Goal: Task Accomplishment & Management: Use online tool/utility

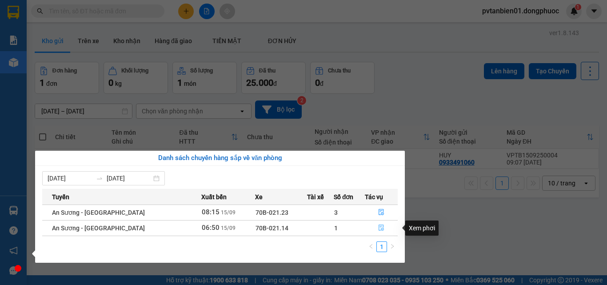
click at [380, 227] on icon "file-done" at bounding box center [381, 228] width 5 height 6
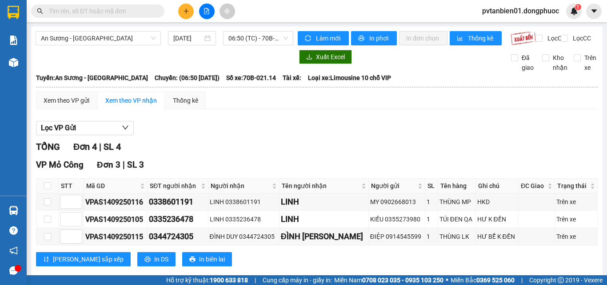
scroll to position [44, 0]
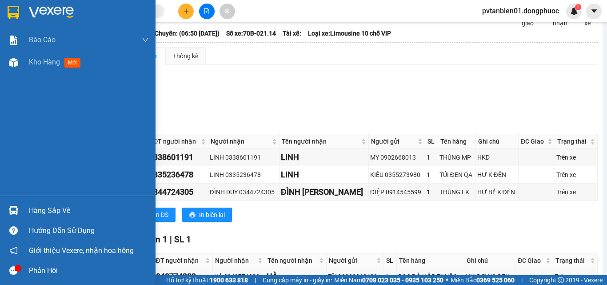
click at [64, 207] on div "Hàng sắp về" at bounding box center [89, 210] width 120 height 13
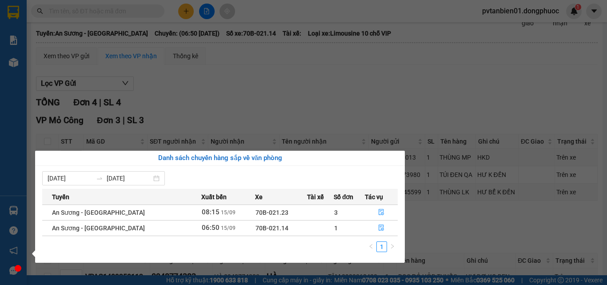
click at [511, 245] on section "Kết quả tìm kiếm ( 5 ) Bộ lọc Ngày tạo đơn gần nhất Mã ĐH Trạng thái Món hàng T…" at bounding box center [303, 142] width 607 height 285
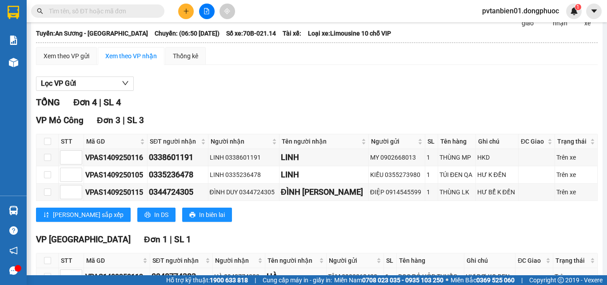
scroll to position [108, 0]
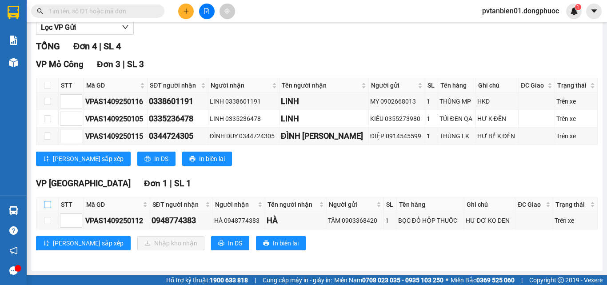
click at [44, 203] on input "checkbox" at bounding box center [47, 204] width 7 height 7
checkbox input "true"
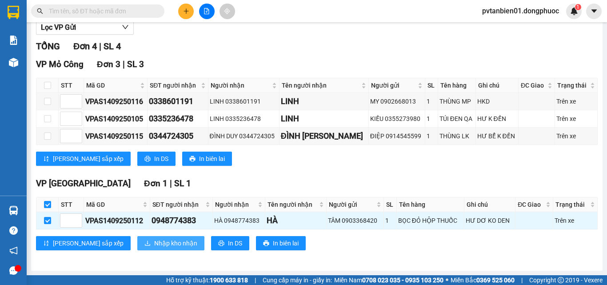
click at [154, 242] on span "Nhập kho nhận" at bounding box center [175, 243] width 43 height 10
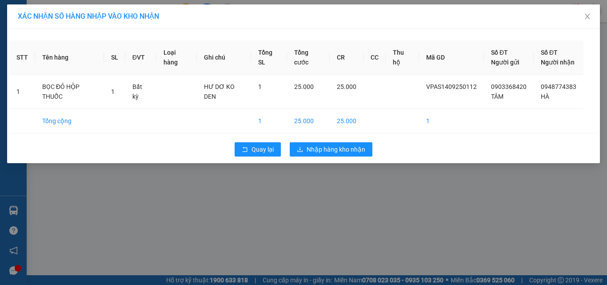
click at [332, 188] on div "XÁC NHẬN SỐ HÀNG NHẬP VÀO KHO NHẬN STT Tên hàng SL ĐVT Loại hàng Ghi chú Tổng S…" at bounding box center [303, 142] width 607 height 285
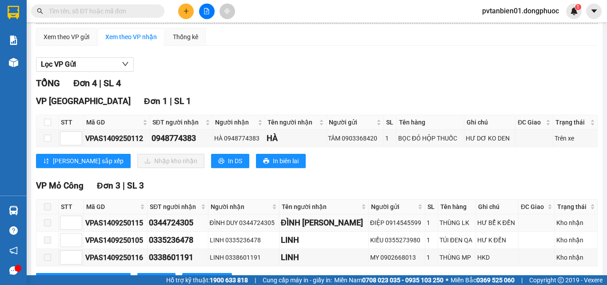
scroll to position [19, 0]
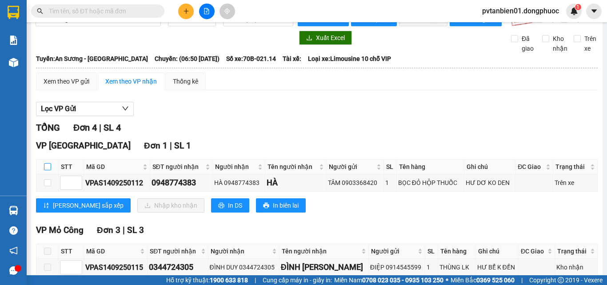
click at [48, 170] on input "checkbox" at bounding box center [47, 166] width 7 height 7
checkbox input "true"
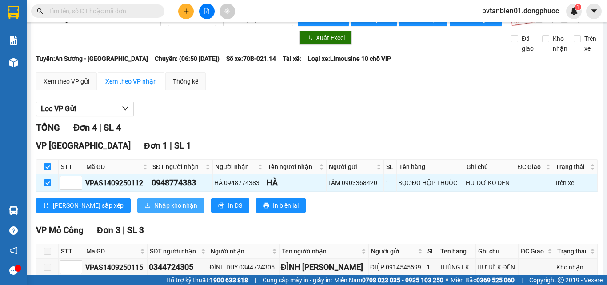
click at [154, 210] on span "Nhập kho nhận" at bounding box center [175, 205] width 43 height 10
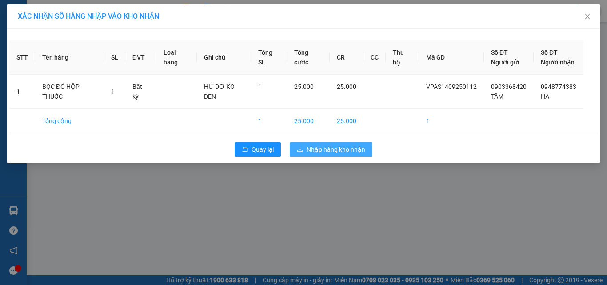
click at [338, 148] on span "Nhập hàng kho nhận" at bounding box center [336, 149] width 59 height 10
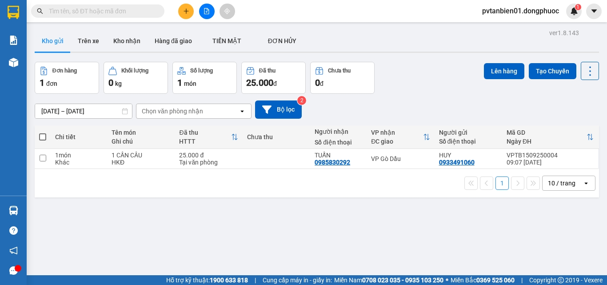
click at [43, 137] on span at bounding box center [42, 136] width 7 height 7
click at [43, 132] on input "checkbox" at bounding box center [43, 132] width 0 height 0
checkbox input "true"
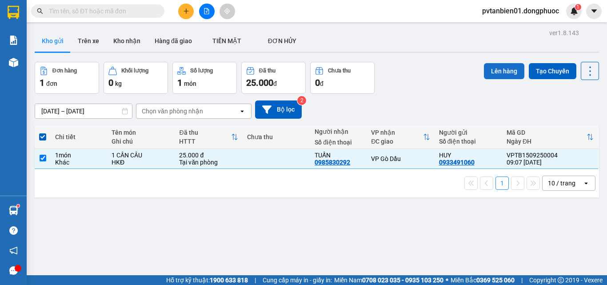
click at [493, 72] on button "Lên hàng" at bounding box center [504, 71] width 40 height 16
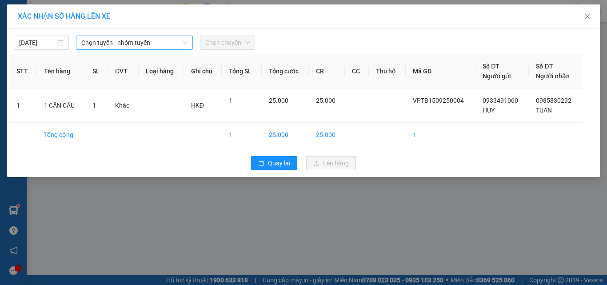
drag, startPoint x: 123, startPoint y: 40, endPoint x: 121, endPoint y: 49, distance: 8.6
click at [123, 40] on span "Chọn tuyến - nhóm tuyến" at bounding box center [134, 42] width 106 height 13
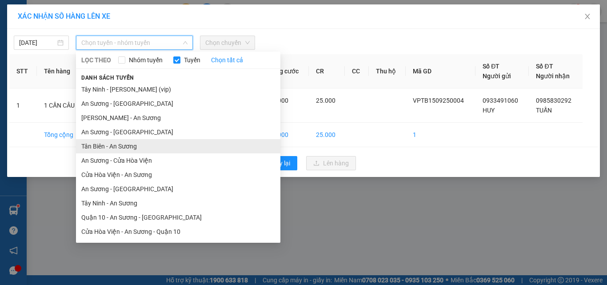
click at [109, 146] on li "Tân Biên - An Sương" at bounding box center [178, 146] width 204 height 14
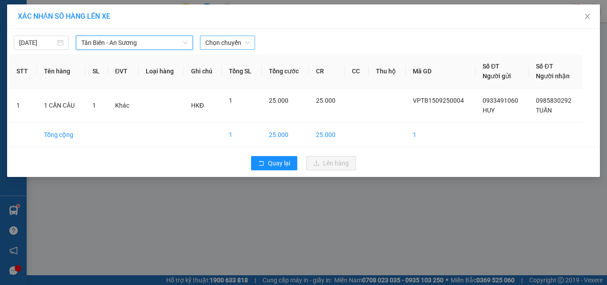
click at [231, 42] on span "Chọn chuyến" at bounding box center [227, 42] width 44 height 13
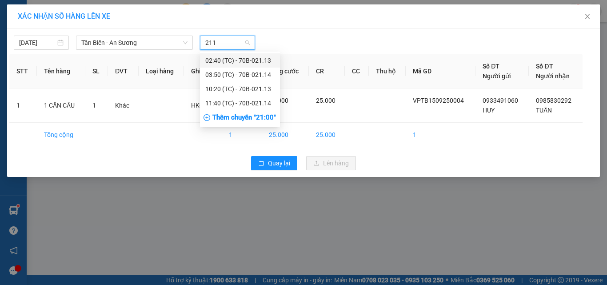
type input "2113"
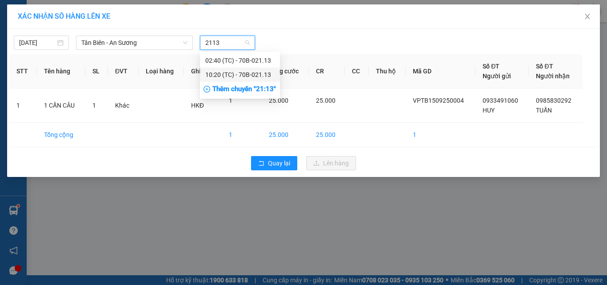
click at [256, 73] on div "10:20 (TC) - 70B-021.13" at bounding box center [239, 75] width 69 height 10
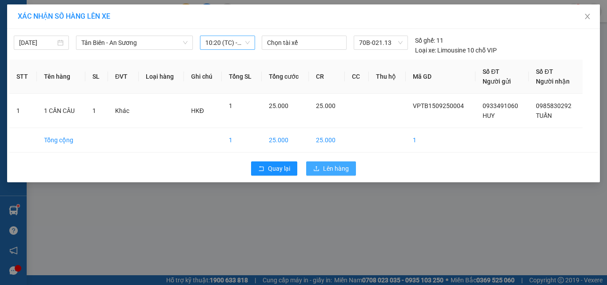
click at [334, 168] on span "Lên hàng" at bounding box center [336, 169] width 26 height 10
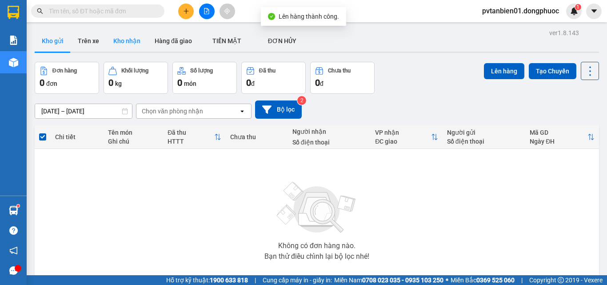
click at [128, 40] on button "Kho nhận" at bounding box center [126, 40] width 41 height 21
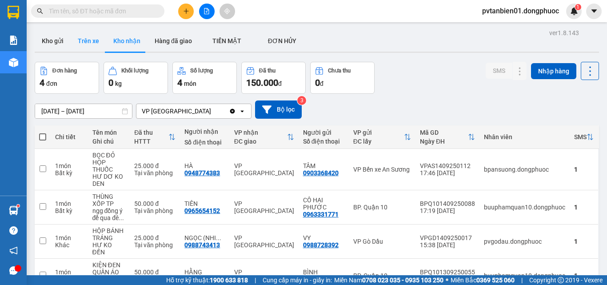
click at [84, 43] on button "Trên xe" at bounding box center [89, 40] width 36 height 21
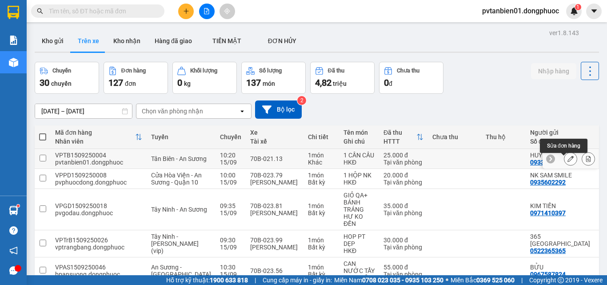
click at [567, 161] on icon at bounding box center [570, 159] width 6 height 6
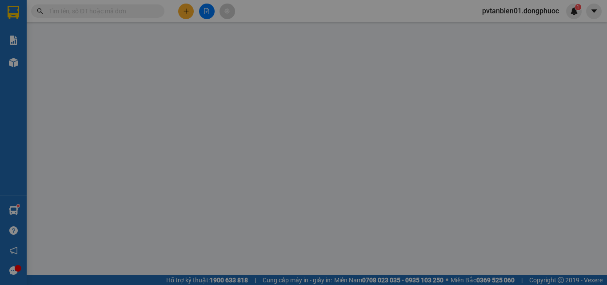
type input "0933491060"
type input "HUY"
type input "0985830292"
type input "TUẤN"
type input "25.000"
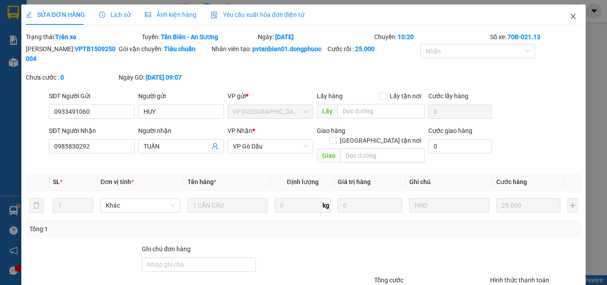
click at [570, 15] on icon "close" at bounding box center [573, 16] width 7 height 7
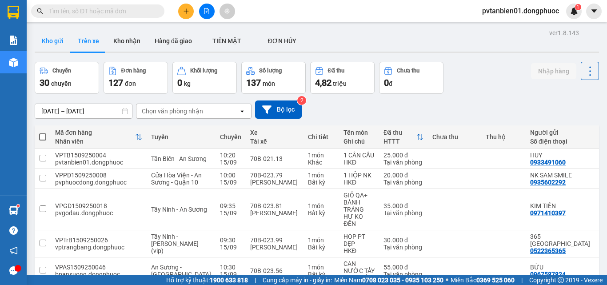
click at [49, 33] on button "Kho gửi" at bounding box center [53, 40] width 36 height 21
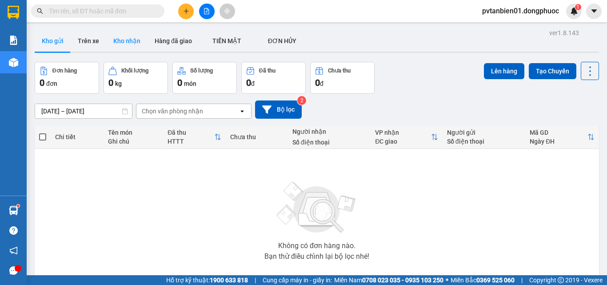
click at [133, 36] on button "Kho nhận" at bounding box center [126, 40] width 41 height 21
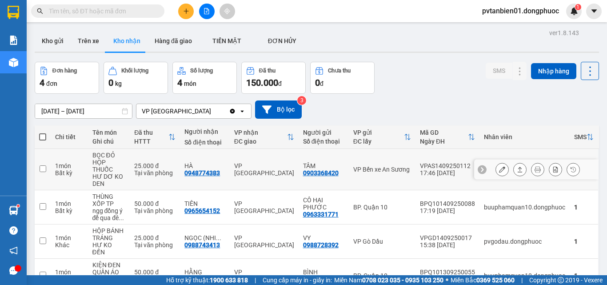
click at [44, 169] on input "checkbox" at bounding box center [43, 168] width 7 height 7
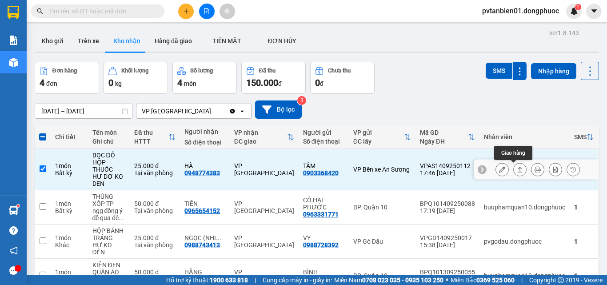
click at [517, 168] on icon at bounding box center [520, 169] width 6 height 6
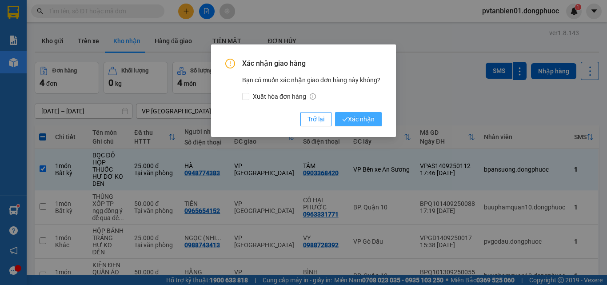
click at [371, 118] on span "Xác nhận" at bounding box center [358, 119] width 32 height 10
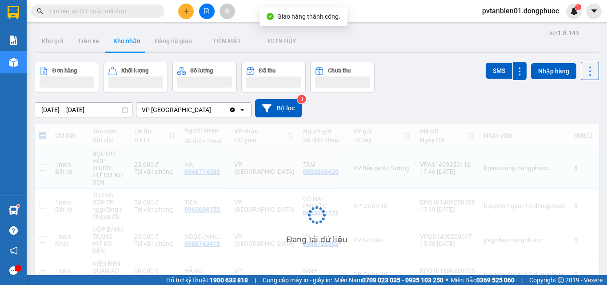
checkbox input "false"
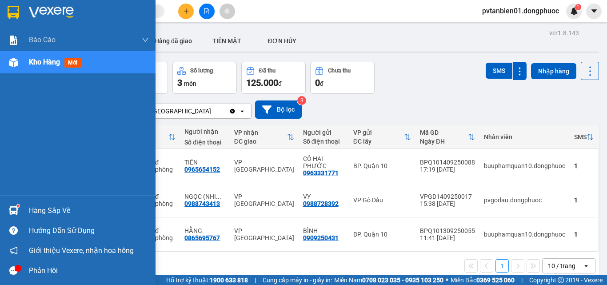
click at [38, 205] on div "Hàng sắp về" at bounding box center [89, 210] width 120 height 13
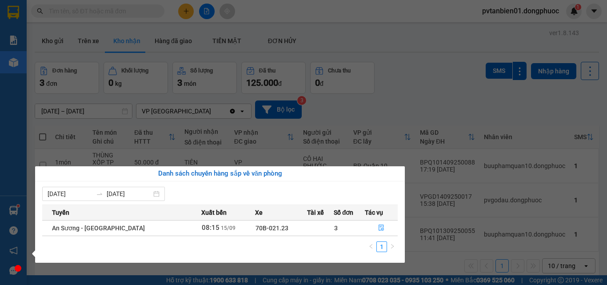
click at [431, 86] on section "Kết quả tìm kiếm ( 5 ) Bộ lọc Ngày tạo đơn gần nhất Mã ĐH Trạng thái Món hàng T…" at bounding box center [303, 142] width 607 height 285
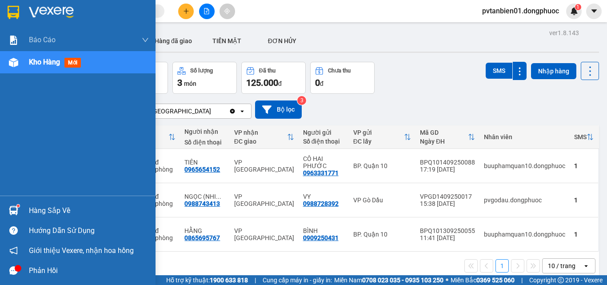
click at [56, 206] on div "Hàng sắp về" at bounding box center [89, 210] width 120 height 13
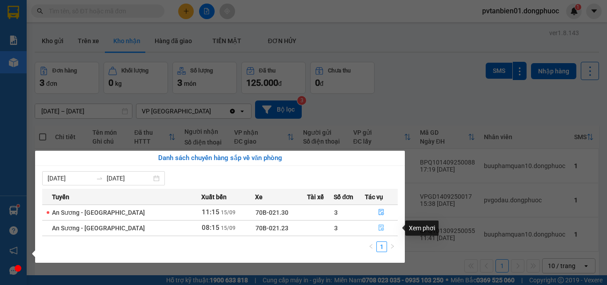
click at [378, 225] on icon "file-done" at bounding box center [381, 227] width 6 height 6
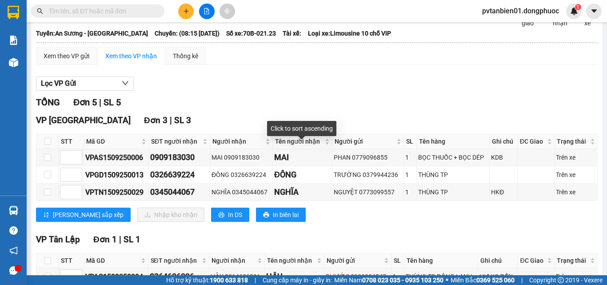
scroll to position [89, 0]
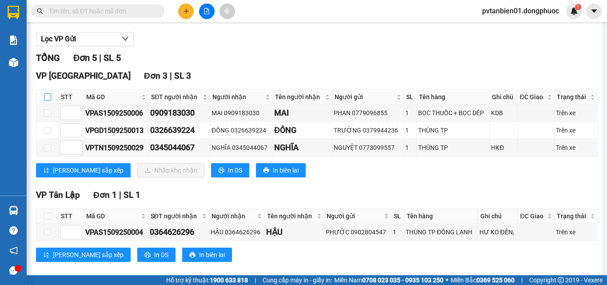
click at [47, 100] on label at bounding box center [47, 97] width 7 height 10
click at [47, 100] on input "checkbox" at bounding box center [47, 96] width 7 height 7
checkbox input "true"
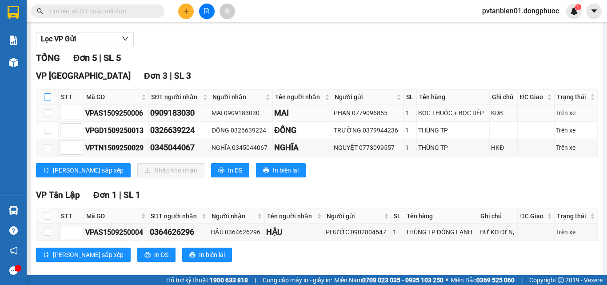
checkbox input "true"
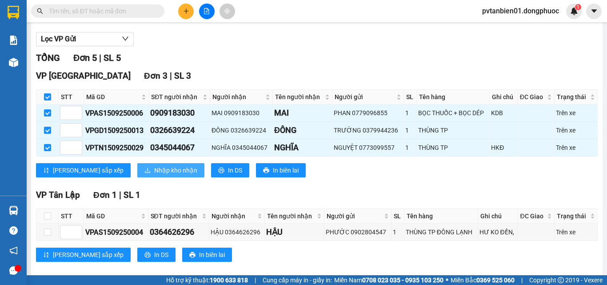
click at [145, 172] on button "Nhập kho nhận" at bounding box center [170, 170] width 67 height 14
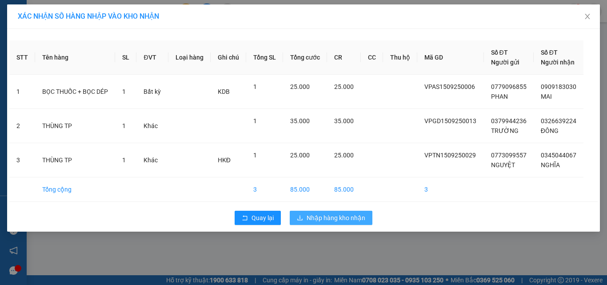
click at [358, 215] on span "Nhập hàng kho nhận" at bounding box center [336, 218] width 59 height 10
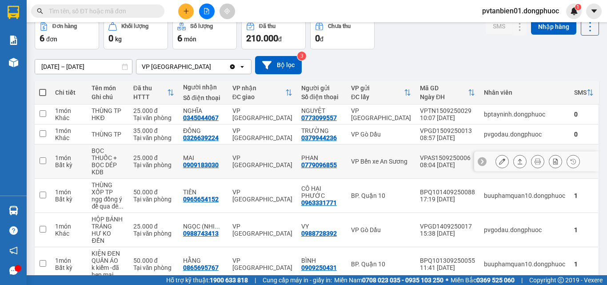
scroll to position [80, 0]
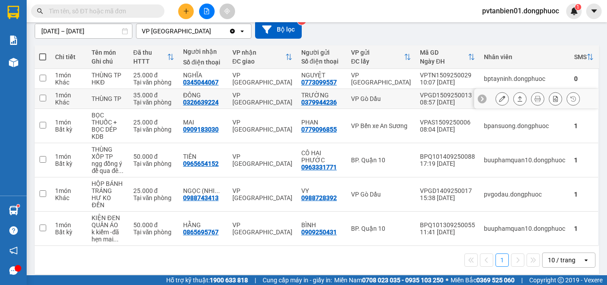
click at [42, 98] on input "checkbox" at bounding box center [43, 98] width 7 height 7
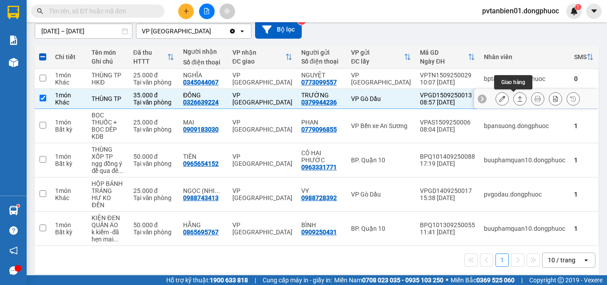
click at [517, 100] on icon at bounding box center [520, 99] width 6 height 6
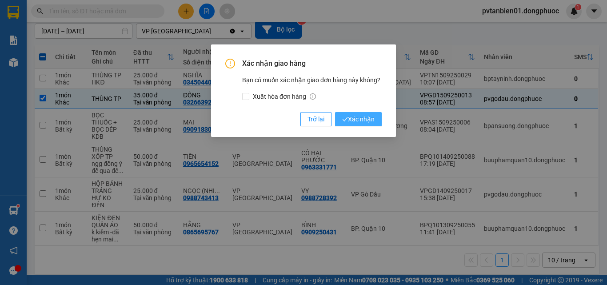
click at [379, 118] on button "Xác nhận" at bounding box center [358, 119] width 47 height 14
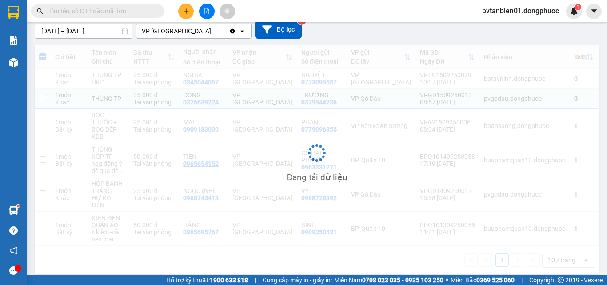
checkbox input "false"
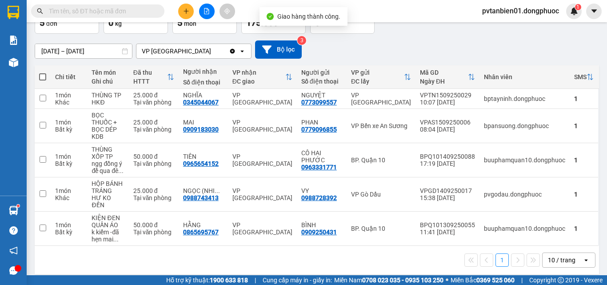
scroll to position [16, 0]
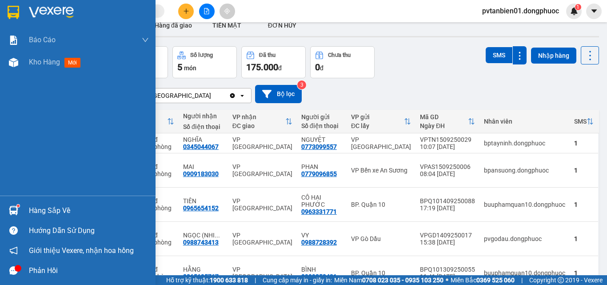
click at [69, 208] on div "Hàng sắp về" at bounding box center [89, 210] width 120 height 13
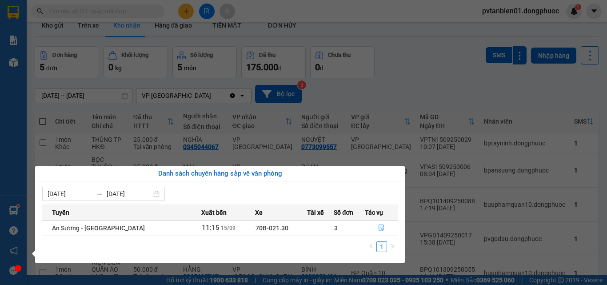
click at [415, 72] on section "Kết quả tìm kiếm ( 5 ) Bộ lọc Ngày tạo đơn gần nhất Mã ĐH Trạng thái Món hàng T…" at bounding box center [303, 142] width 607 height 285
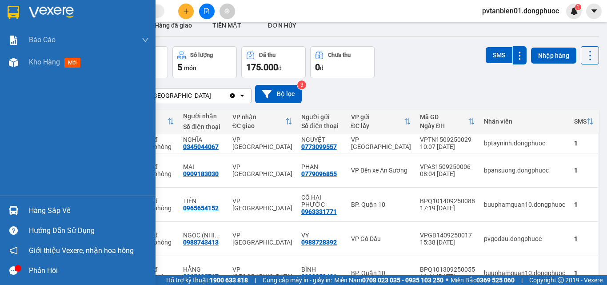
click at [48, 208] on div "Hàng sắp về" at bounding box center [89, 210] width 120 height 13
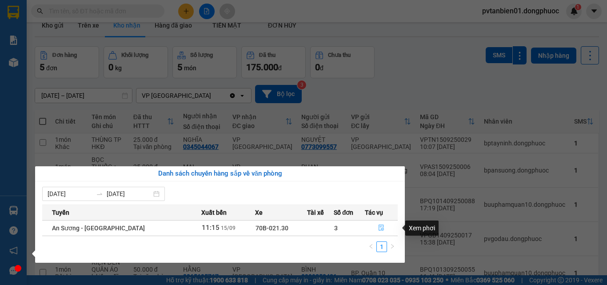
click at [378, 230] on icon "file-done" at bounding box center [381, 227] width 6 height 6
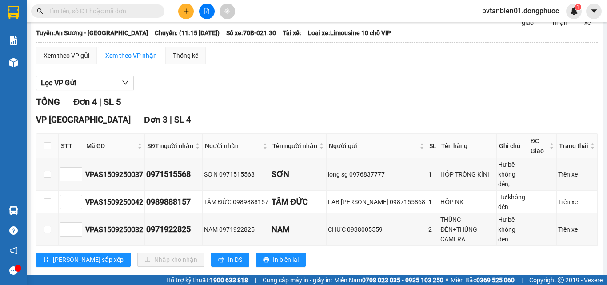
scroll to position [0, 0]
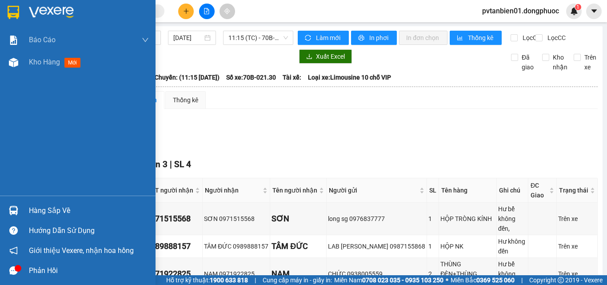
click at [45, 61] on span "Kho hàng" at bounding box center [44, 62] width 31 height 8
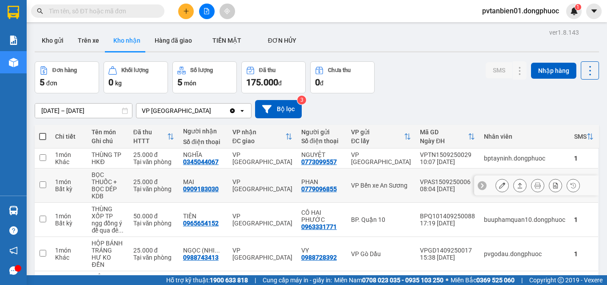
scroll to position [45, 0]
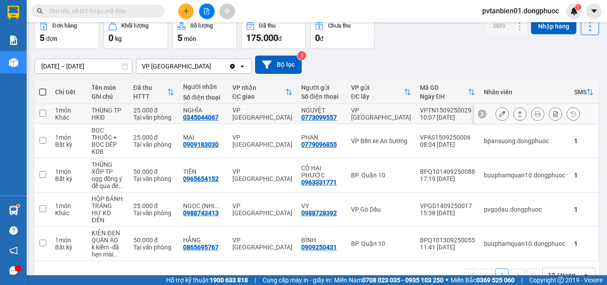
click at [44, 110] on input "checkbox" at bounding box center [43, 113] width 7 height 7
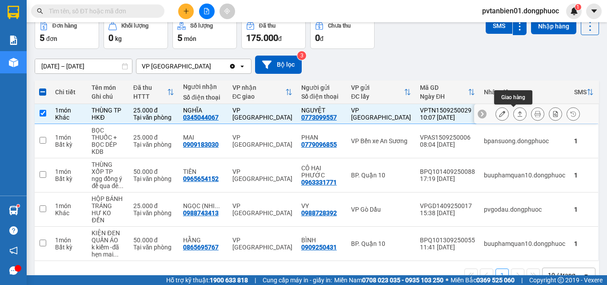
click at [517, 113] on icon at bounding box center [520, 114] width 6 height 6
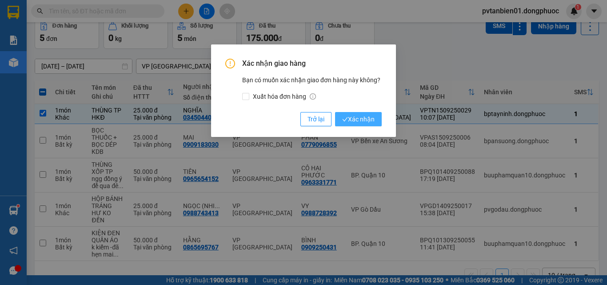
click at [354, 118] on span "Xác nhận" at bounding box center [358, 119] width 32 height 10
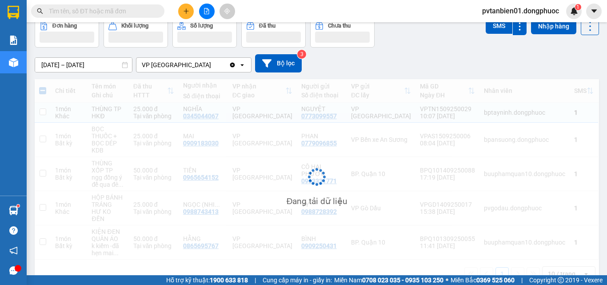
checkbox input "false"
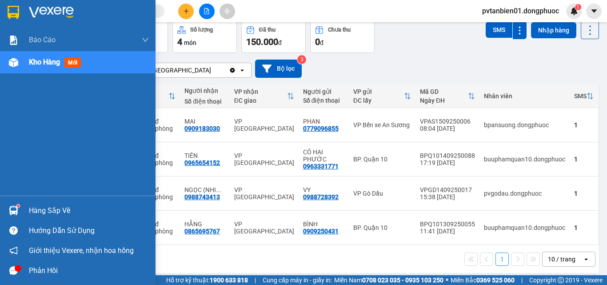
click at [24, 203] on div "Hàng sắp về" at bounding box center [78, 210] width 156 height 20
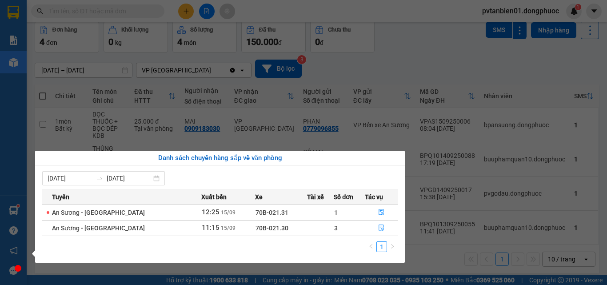
click at [434, 251] on section "Kết quả tìm kiếm ( 5 ) Bộ lọc Ngày tạo đơn gần nhất Mã ĐH Trạng thái Món hàng T…" at bounding box center [303, 142] width 607 height 285
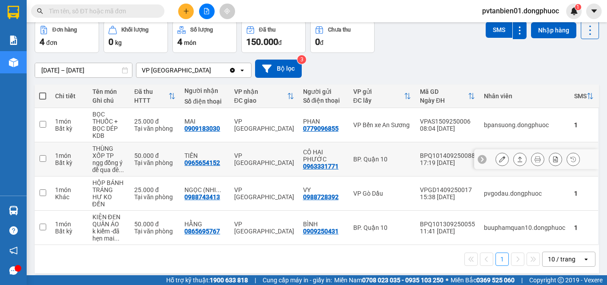
click at [41, 159] on input "checkbox" at bounding box center [43, 158] width 7 height 7
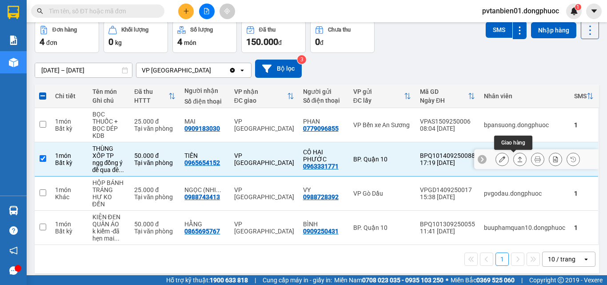
click at [518, 157] on icon at bounding box center [520, 158] width 5 height 5
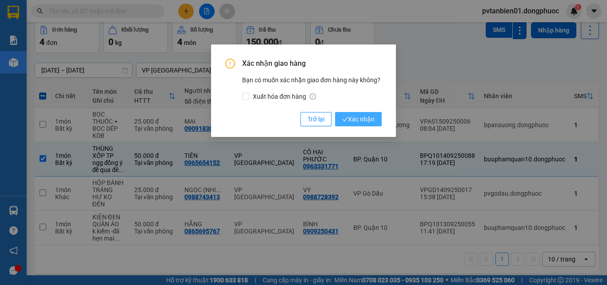
click at [366, 119] on span "Xác nhận" at bounding box center [358, 119] width 32 height 10
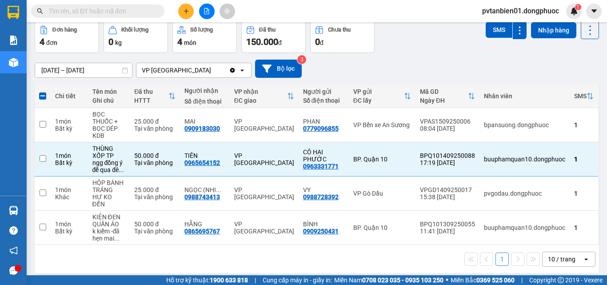
checkbox input "false"
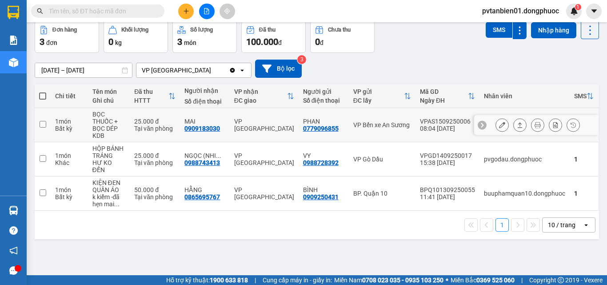
drag, startPoint x: 42, startPoint y: 125, endPoint x: 168, endPoint y: 131, distance: 126.3
click at [42, 126] on input "checkbox" at bounding box center [43, 124] width 7 height 7
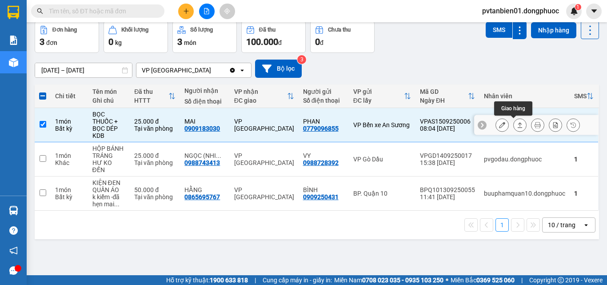
click at [517, 125] on icon at bounding box center [520, 125] width 6 height 6
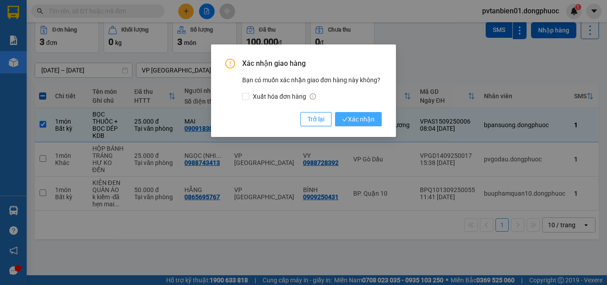
click at [356, 120] on span "Xác nhận" at bounding box center [358, 119] width 32 height 10
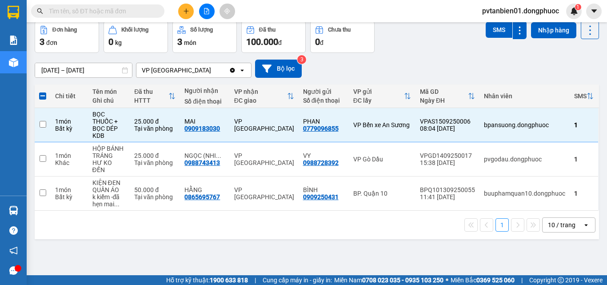
checkbox input "false"
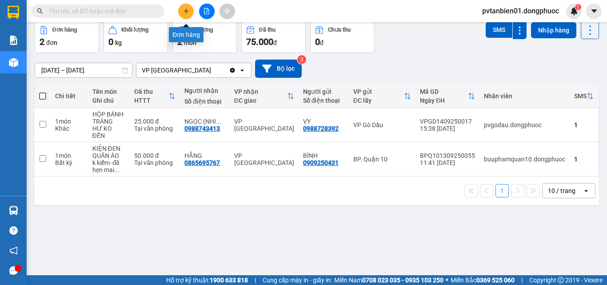
click at [185, 14] on icon "plus" at bounding box center [186, 11] width 6 height 6
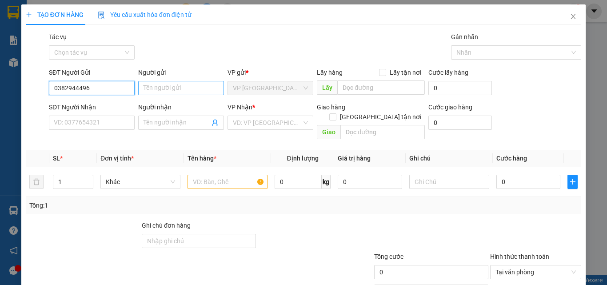
type input "0382944496"
click at [175, 85] on input "Người gửi" at bounding box center [181, 88] width 86 height 14
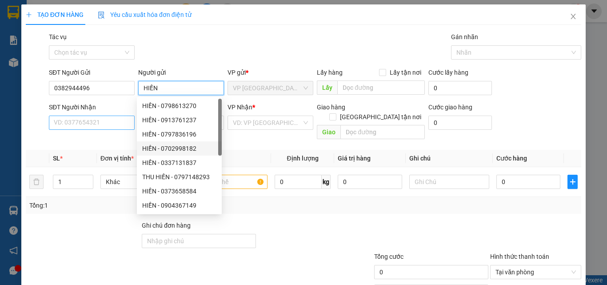
type input "HIỀN"
click at [74, 122] on input "SĐT Người Nhận" at bounding box center [92, 123] width 86 height 14
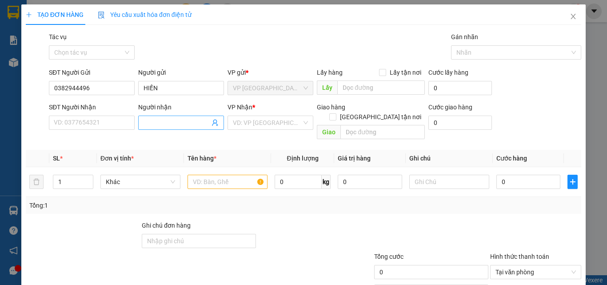
click at [165, 122] on input "Người nhận" at bounding box center [177, 123] width 66 height 10
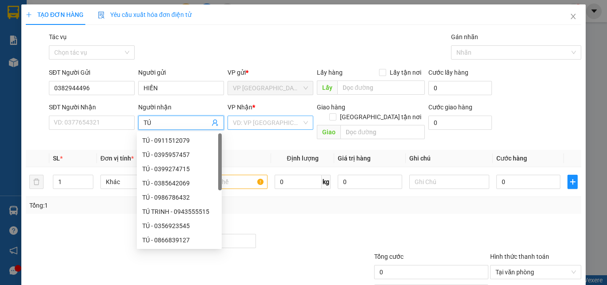
type input "TÚ"
click at [242, 122] on input "search" at bounding box center [267, 122] width 69 height 13
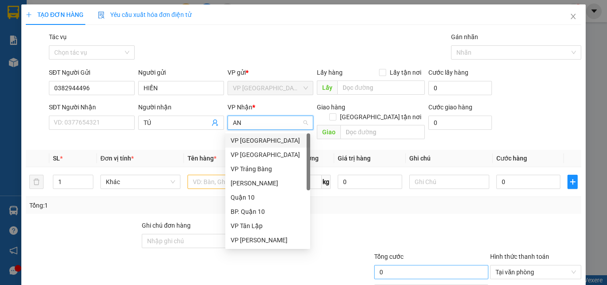
type input "AN"
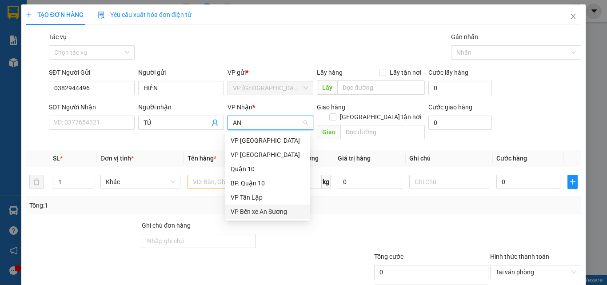
click at [286, 211] on div "VP Bến xe An Sương" at bounding box center [268, 212] width 74 height 10
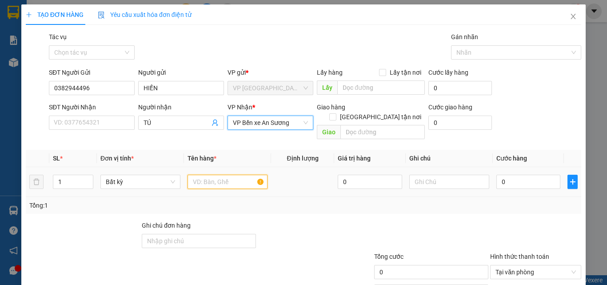
click at [211, 175] on input "text" at bounding box center [228, 182] width 80 height 14
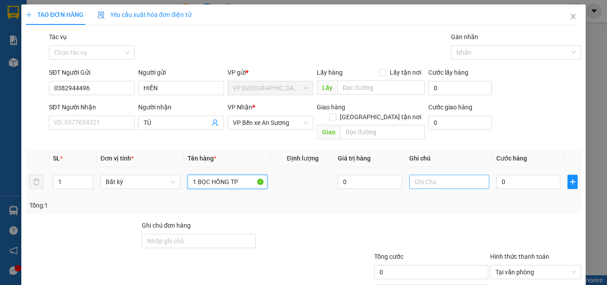
type input "1 BỌC HỒNG TP"
click at [443, 175] on input "text" at bounding box center [449, 182] width 80 height 14
type input "H"
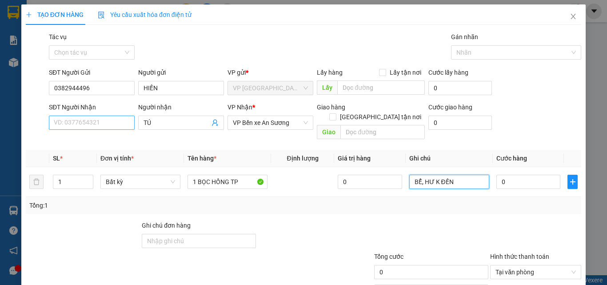
type input "BỂ, HƯ K ĐỀN"
click at [78, 122] on input "SĐT Người Nhận" at bounding box center [92, 123] width 86 height 14
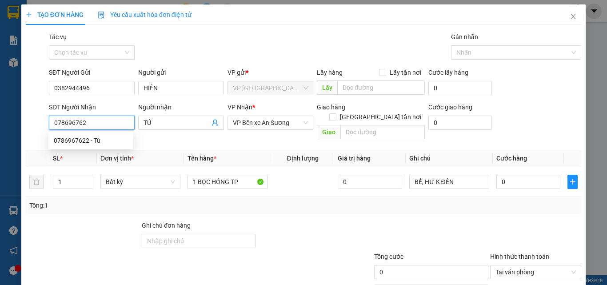
type input "0786967622"
click at [84, 136] on div "0786967622 - Tú" at bounding box center [91, 141] width 74 height 10
type input "Tú"
type input "30.000"
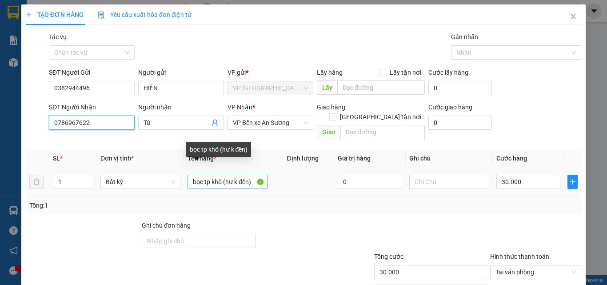
type input "0786967622"
drag, startPoint x: 190, startPoint y: 172, endPoint x: 264, endPoint y: 172, distance: 74.2
click at [264, 175] on input "bọc tp khô (hư k đền)" at bounding box center [228, 182] width 80 height 14
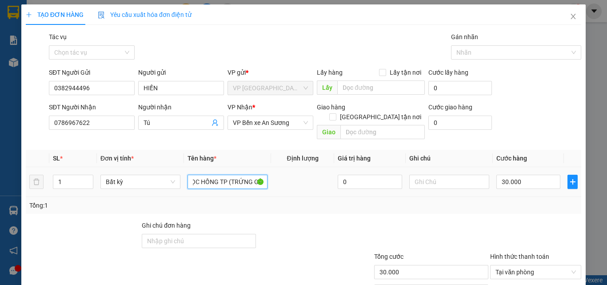
scroll to position [0, 13]
click at [238, 175] on input "1 BỌC HỒNG TP (TRỨNG GÀ)" at bounding box center [228, 182] width 80 height 14
type input "1 BỌC HỒNG TP (TRỨNG GÀ)"
drag, startPoint x: 304, startPoint y: 190, endPoint x: 326, endPoint y: 190, distance: 21.3
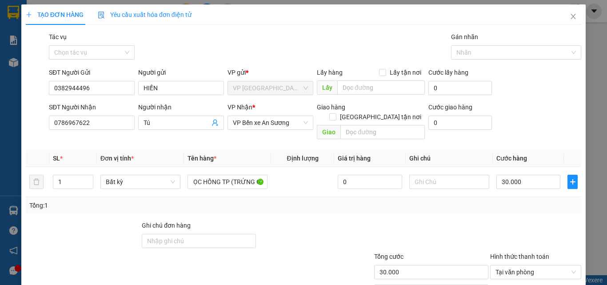
click at [305, 197] on div "Tổng: 1" at bounding box center [303, 205] width 555 height 17
click at [427, 175] on input "text" at bounding box center [449, 182] width 80 height 14
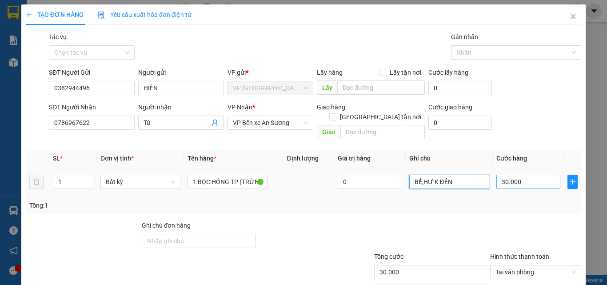
type input "BỂ,HƯ K ĐỀN"
click at [531, 175] on input "30.000" at bounding box center [528, 182] width 64 height 14
type input "2"
type input "25"
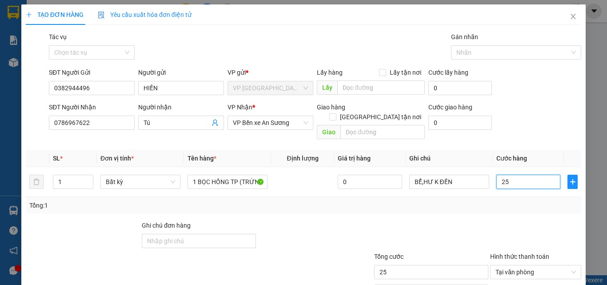
type input "25"
type input "25.000"
click at [352, 229] on div at bounding box center [315, 235] width 116 height 31
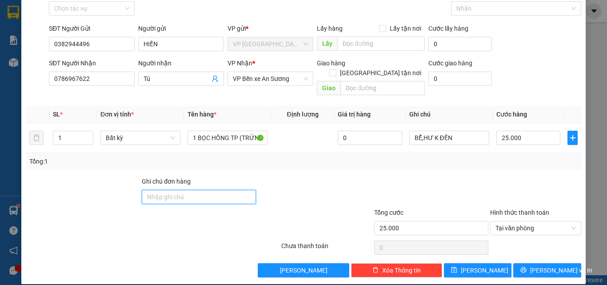
click at [200, 190] on input "Ghi chú đơn hàng" at bounding box center [199, 197] width 114 height 14
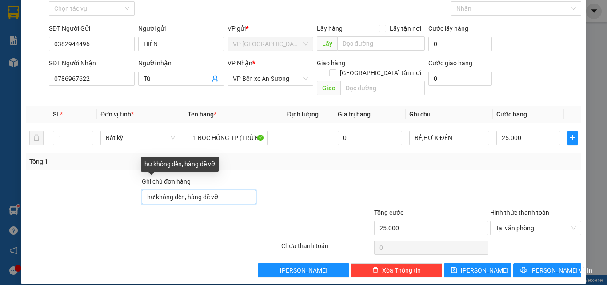
click at [187, 190] on input "hư không đền, hàng dễ vỡ" at bounding box center [199, 197] width 114 height 14
click at [190, 190] on input "hàng dễ vỡ" at bounding box center [199, 197] width 114 height 14
type input "hàng dễ vỡ, XIN NHẸ TAY"
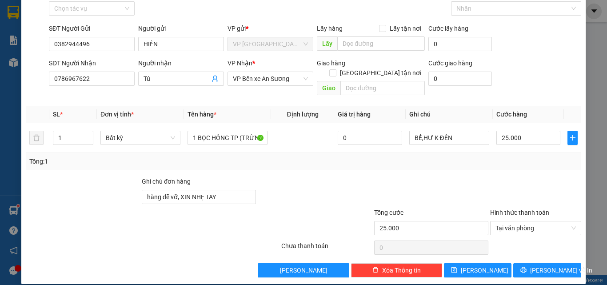
click at [322, 160] on div "Transit Pickup Surcharge Ids Transit Deliver Surcharge Ids Transit Deliver Surc…" at bounding box center [303, 132] width 555 height 289
click at [551, 265] on span "[PERSON_NAME] và In" at bounding box center [561, 270] width 62 height 10
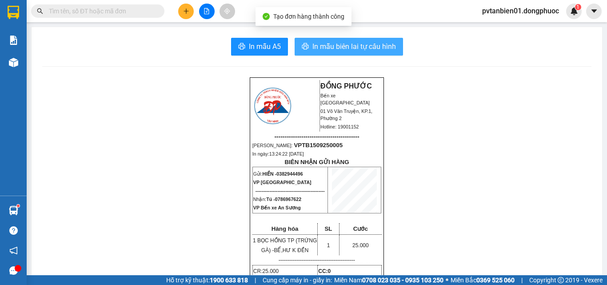
click at [345, 48] on span "In mẫu biên lai tự cấu hình" at bounding box center [354, 46] width 84 height 11
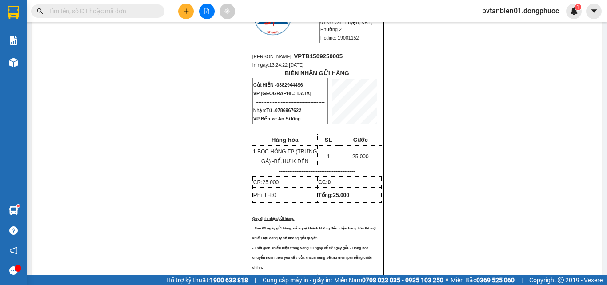
scroll to position [44, 0]
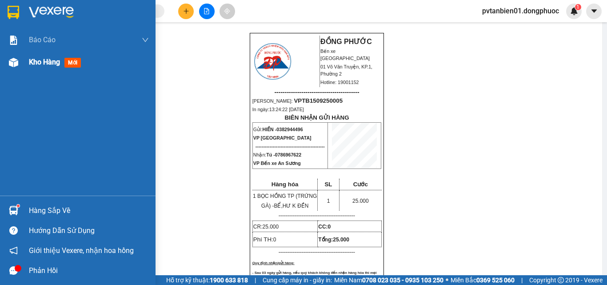
click at [44, 60] on span "Kho hàng" at bounding box center [44, 62] width 31 height 8
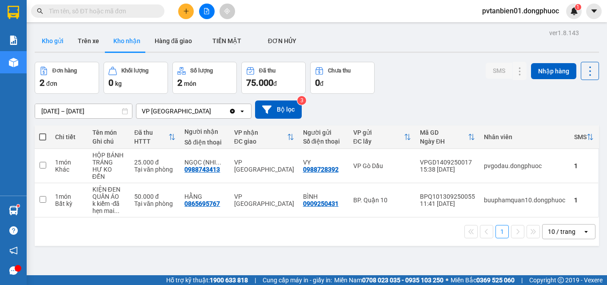
click at [55, 38] on button "Kho gửi" at bounding box center [53, 40] width 36 height 21
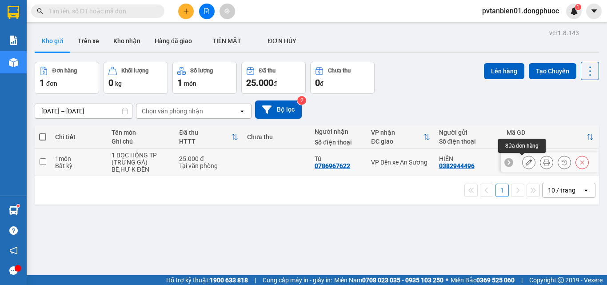
click at [526, 161] on icon at bounding box center [529, 162] width 6 height 6
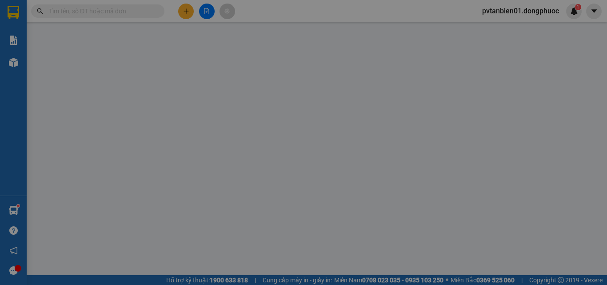
type input "0382944496"
type input "HIỀN"
type input "0786967622"
type input "Tú"
type input "hàng dễ vỡ, XIN NHẸ TAY"
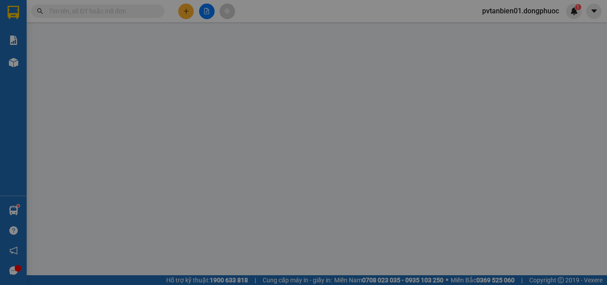
type input "25.000"
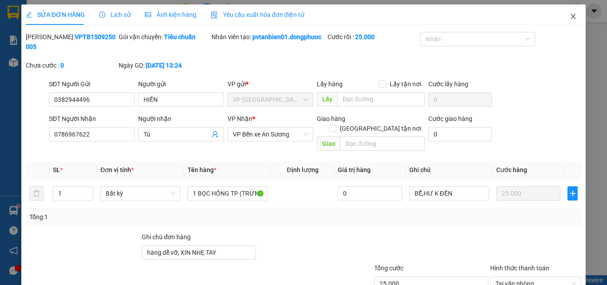
click at [571, 16] on icon "close" at bounding box center [573, 16] width 5 height 5
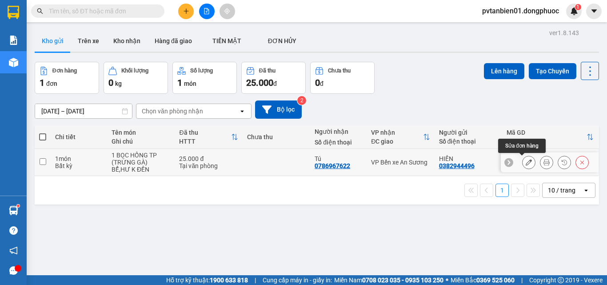
click at [526, 160] on icon at bounding box center [529, 162] width 6 height 6
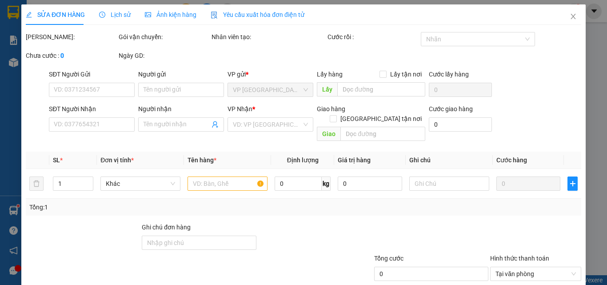
type input "0382944496"
type input "HIỀN"
type input "0786967622"
type input "Tú"
type input "hàng dễ vỡ, XIN NHẸ TAY"
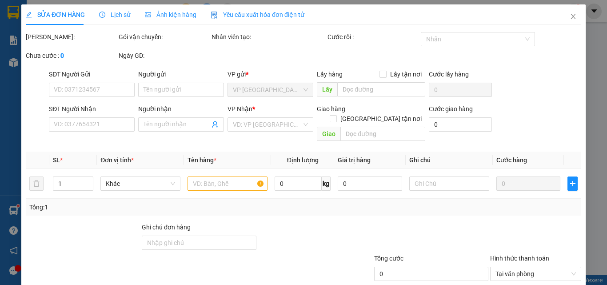
type input "25.000"
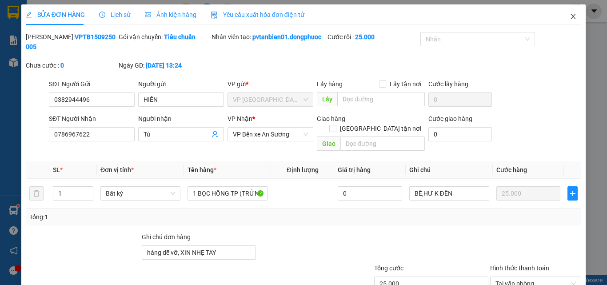
click at [570, 15] on icon "close" at bounding box center [573, 16] width 7 height 7
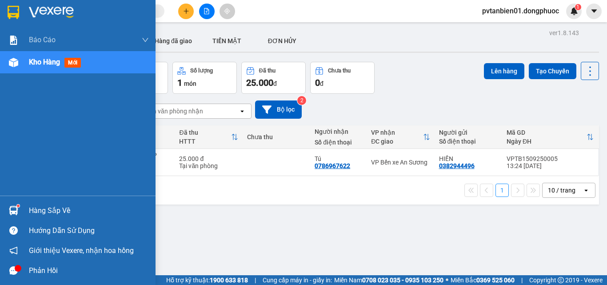
click at [24, 205] on div "Hàng sắp về" at bounding box center [78, 210] width 156 height 20
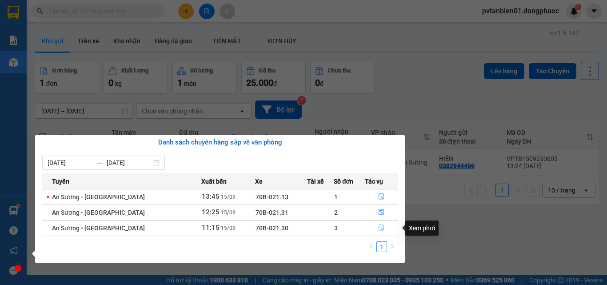
click at [379, 227] on icon "file-done" at bounding box center [381, 227] width 6 height 6
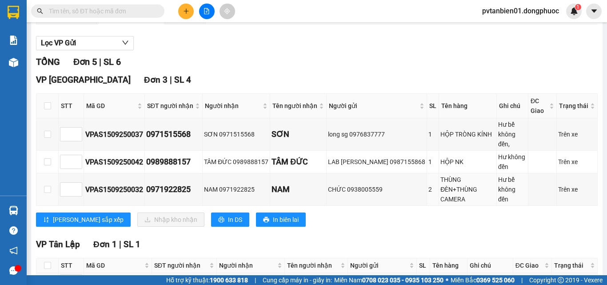
scroll to position [129, 0]
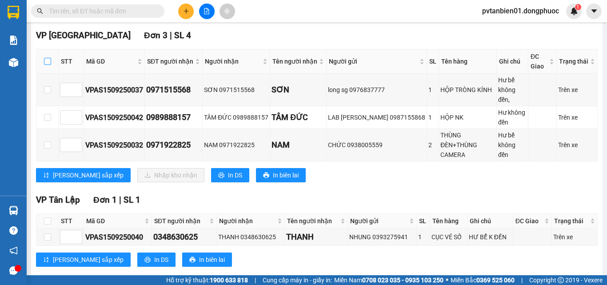
click at [46, 65] on input "checkbox" at bounding box center [47, 61] width 7 height 7
checkbox input "true"
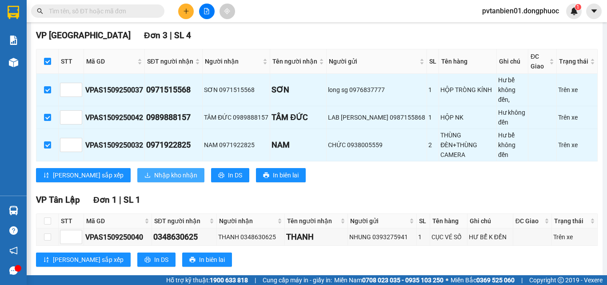
click at [154, 170] on span "Nhập kho nhận" at bounding box center [175, 175] width 43 height 10
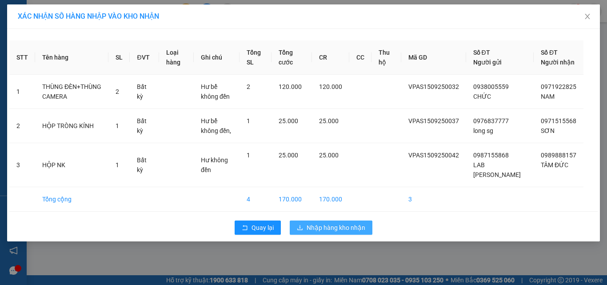
click at [328, 232] on span "Nhập hàng kho nhận" at bounding box center [336, 228] width 59 height 10
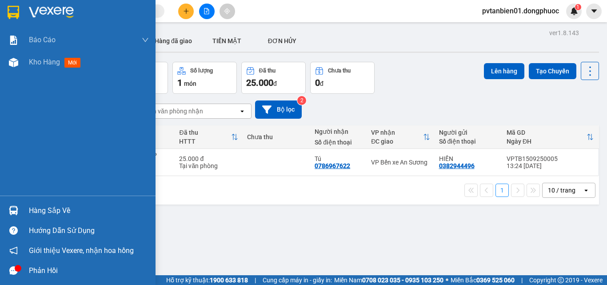
click at [38, 214] on div "Hàng sắp về" at bounding box center [89, 210] width 120 height 13
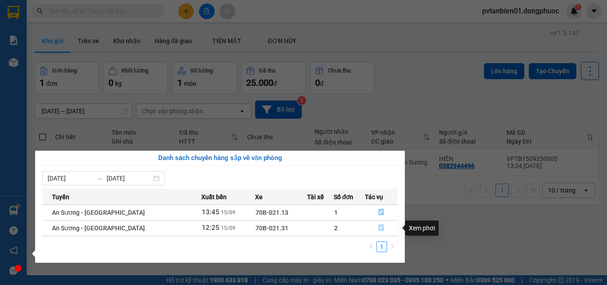
click at [379, 226] on icon "file-done" at bounding box center [381, 228] width 5 height 6
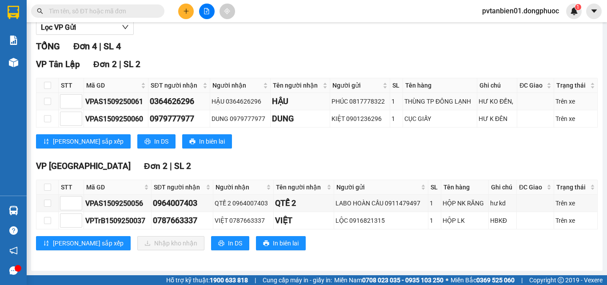
scroll to position [19, 0]
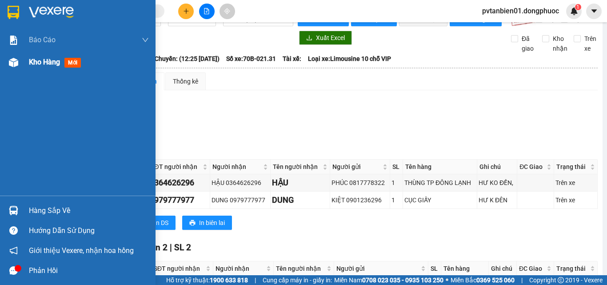
click at [34, 63] on span "Kho hàng" at bounding box center [44, 62] width 31 height 8
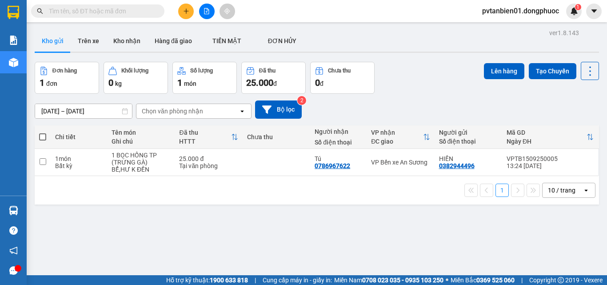
click at [44, 135] on span at bounding box center [42, 136] width 7 height 7
click at [43, 132] on input "checkbox" at bounding box center [43, 132] width 0 height 0
checkbox input "true"
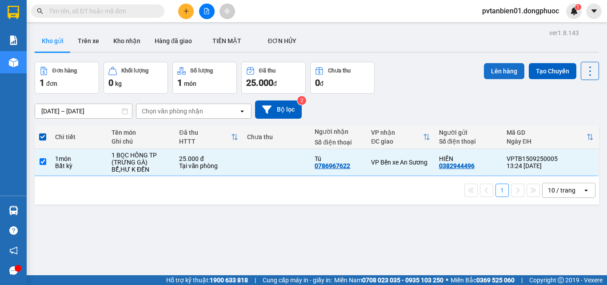
click at [491, 65] on button "Lên hàng" at bounding box center [504, 71] width 40 height 16
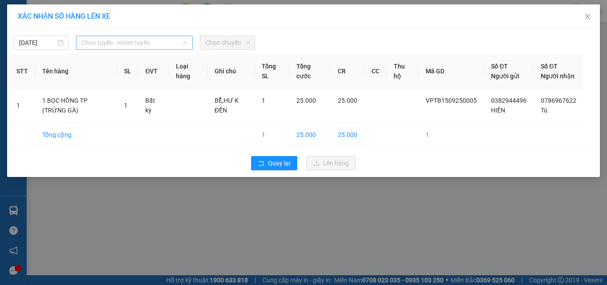
click at [109, 42] on span "Chọn tuyến - nhóm tuyến" at bounding box center [134, 42] width 106 height 13
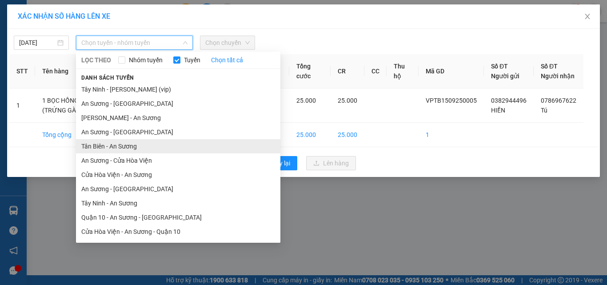
click at [99, 145] on li "Tân Biên - An Sương" at bounding box center [178, 146] width 204 height 14
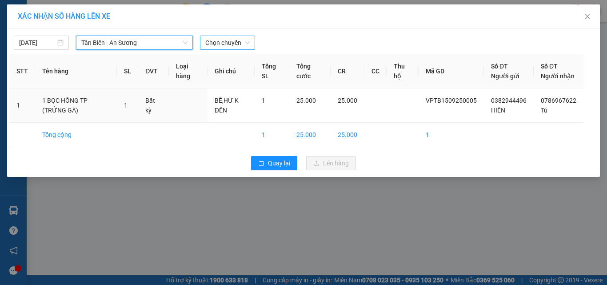
click at [213, 40] on span "Chọn chuyến" at bounding box center [227, 42] width 44 height 13
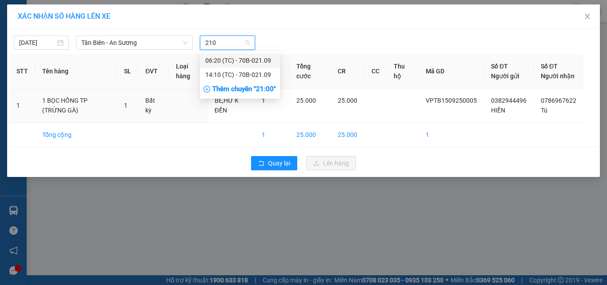
type input "2109"
click at [223, 72] on div "14:10 (TC) - 70B-021.09" at bounding box center [239, 75] width 69 height 10
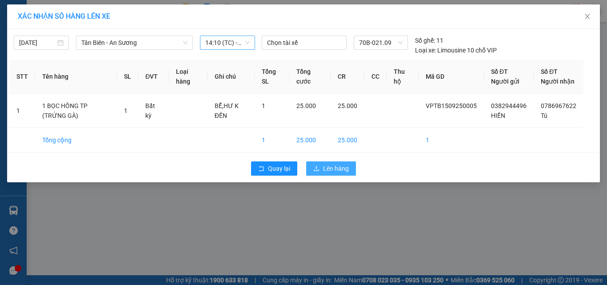
click at [338, 173] on span "Lên hàng" at bounding box center [336, 169] width 26 height 10
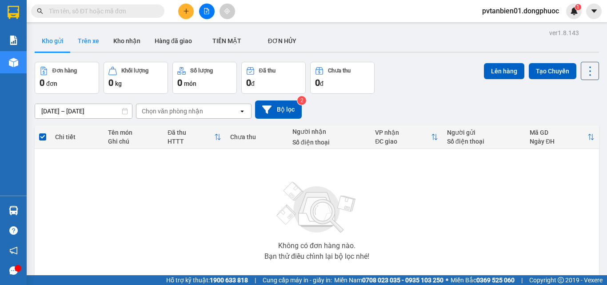
click at [88, 42] on button "Trên xe" at bounding box center [89, 40] width 36 height 21
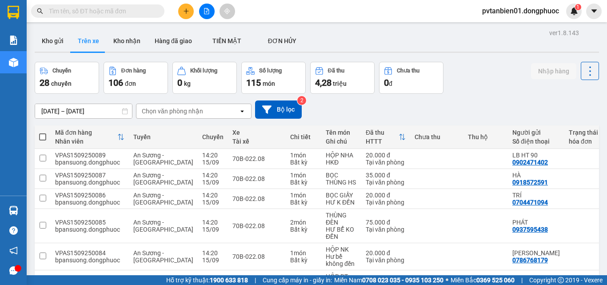
click at [101, 8] on input "text" at bounding box center [101, 11] width 105 height 10
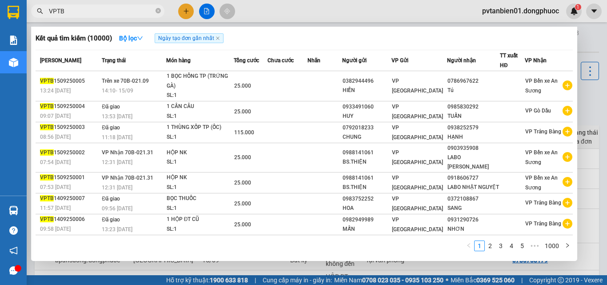
type input "VPTB"
